Goal: Find specific page/section

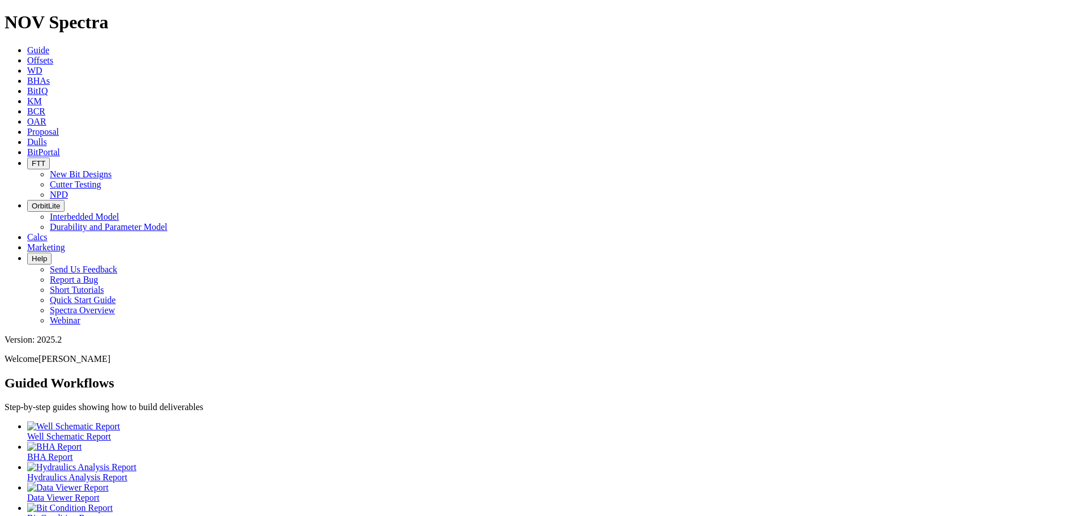
click at [47, 137] on link "Dulls" at bounding box center [37, 142] width 20 height 10
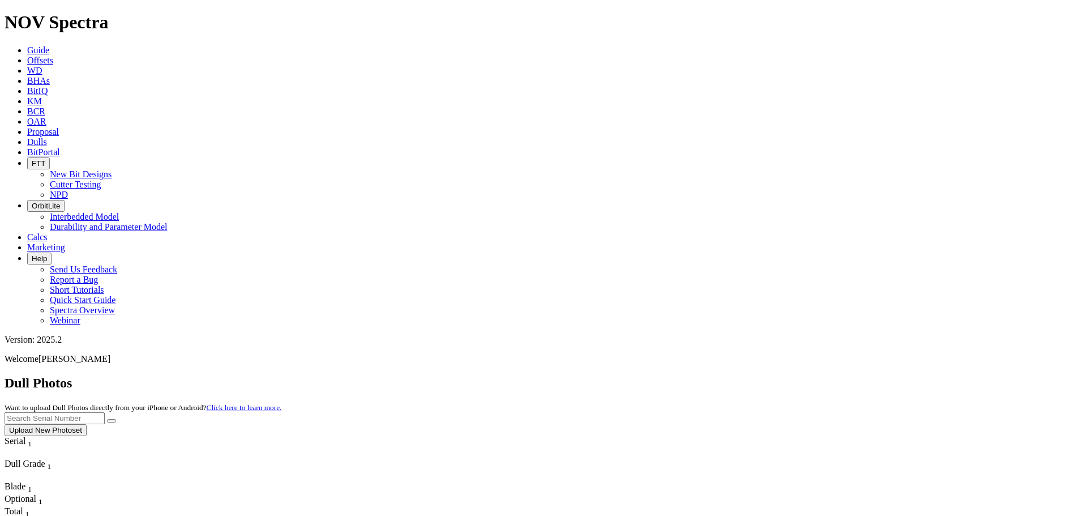
click at [105, 412] on input "text" at bounding box center [55, 418] width 100 height 12
paste input "A314692"
click at [105, 412] on input "A314692" at bounding box center [55, 418] width 100 height 12
type input "A314692"
click at [116, 419] on button "submit" at bounding box center [111, 420] width 9 height 3
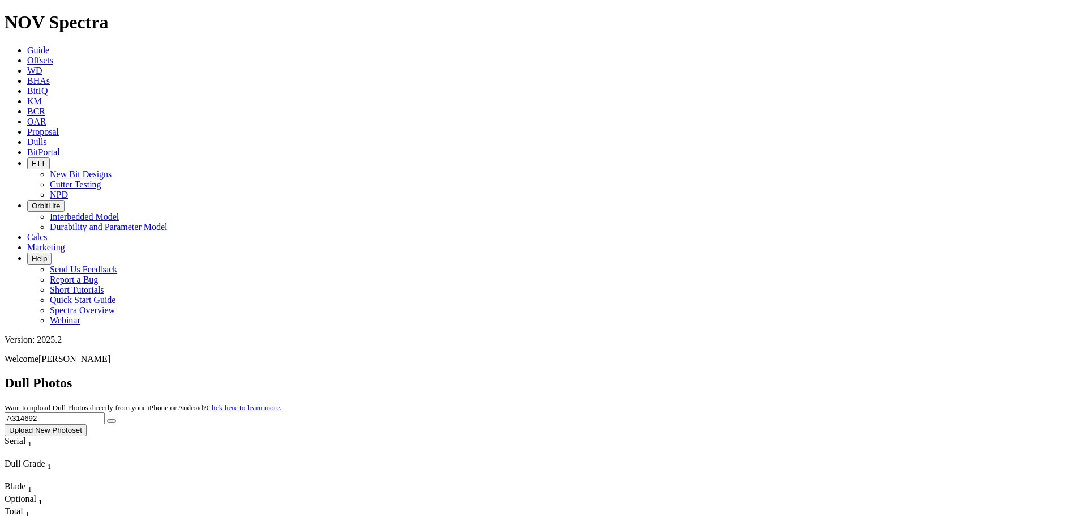
click at [105, 412] on input "A314692" at bounding box center [55, 418] width 100 height 12
drag, startPoint x: 829, startPoint y: 49, endPoint x: 894, endPoint y: 51, distance: 65.1
click at [105, 412] on input "A314692" at bounding box center [55, 418] width 100 height 12
type input "A318883"
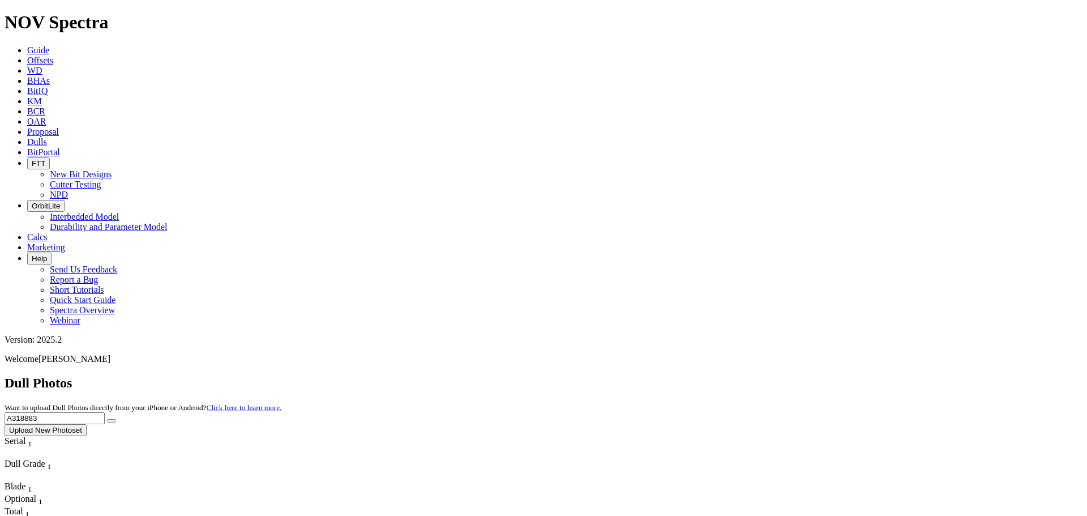
click at [107, 419] on button "submit" at bounding box center [111, 420] width 9 height 3
